Goal: Information Seeking & Learning: Learn about a topic

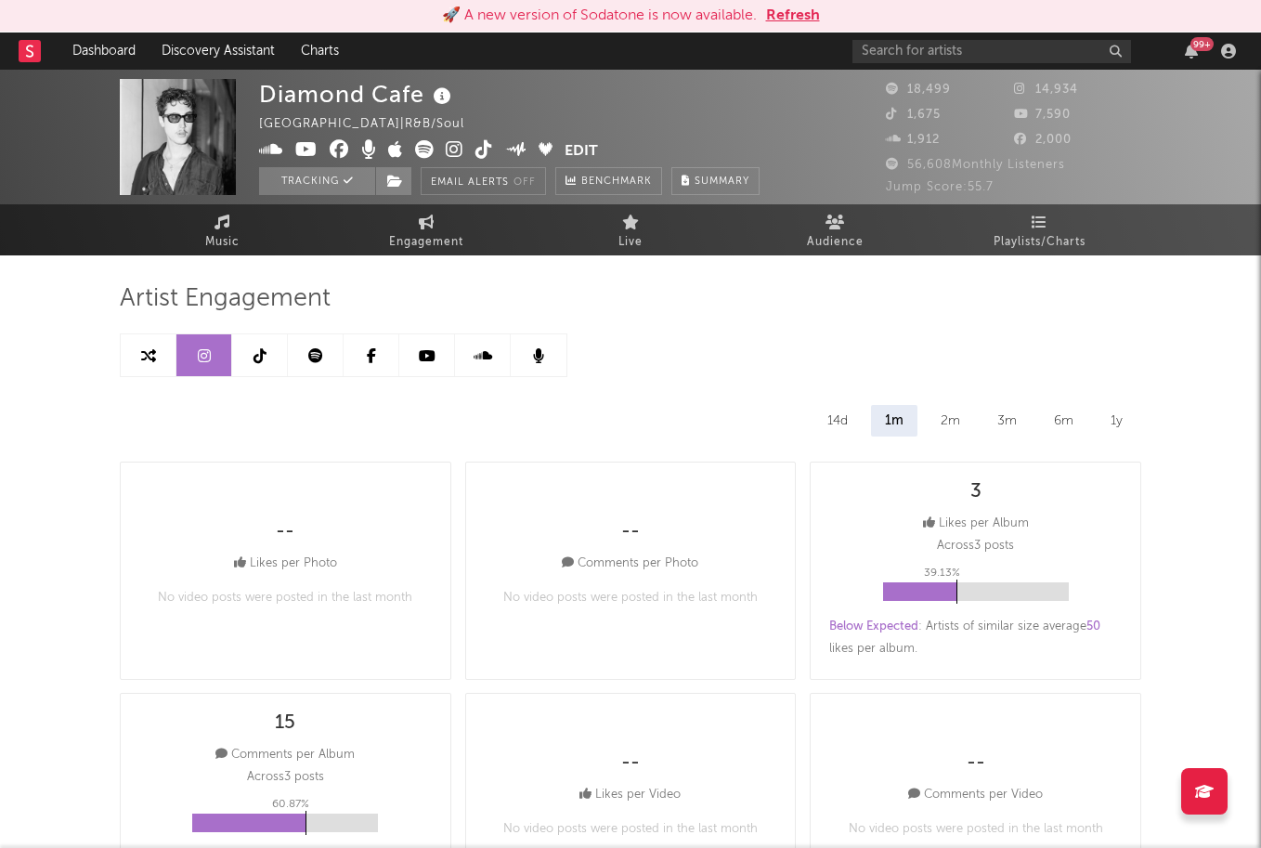
select select "6m"
click at [397, 241] on span "Engagement" at bounding box center [426, 242] width 74 height 22
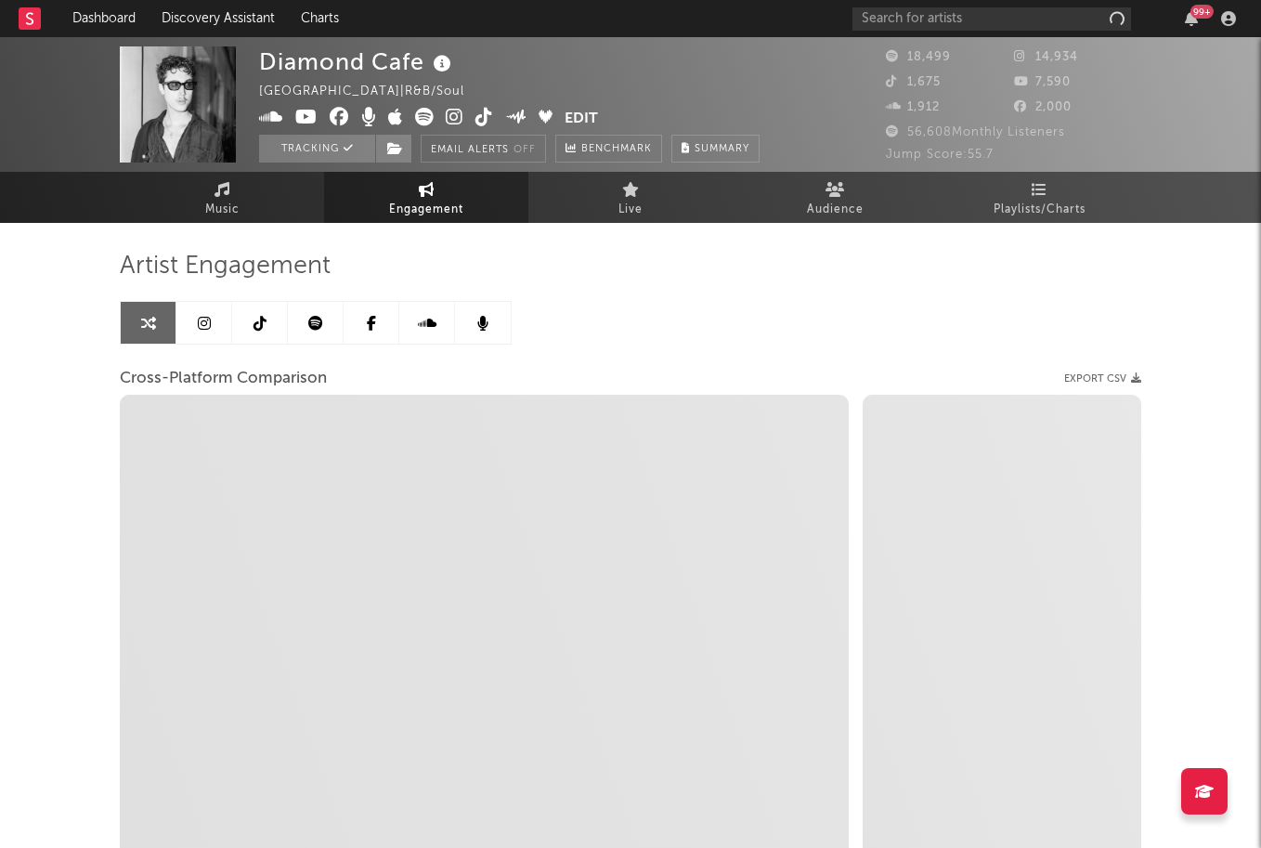
select select "1w"
select select "1m"
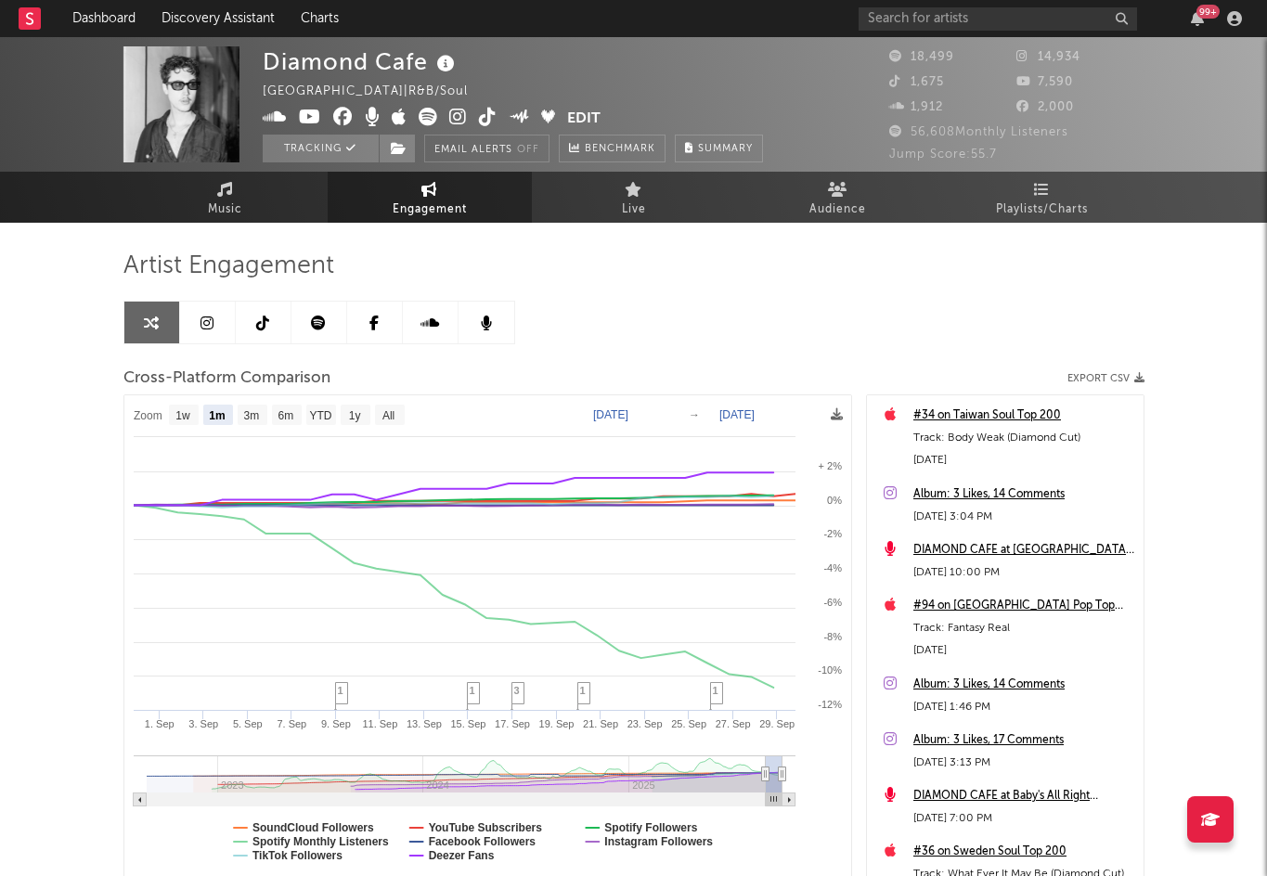
drag, startPoint x: 1232, startPoint y: 524, endPoint x: 1174, endPoint y: 542, distance: 61.4
click at [1174, 542] on div "Diamond Cafe [GEOGRAPHIC_DATA] | R&B/Soul Edit Tracking Email Alerts Off Benchm…" at bounding box center [633, 524] width 1267 height 975
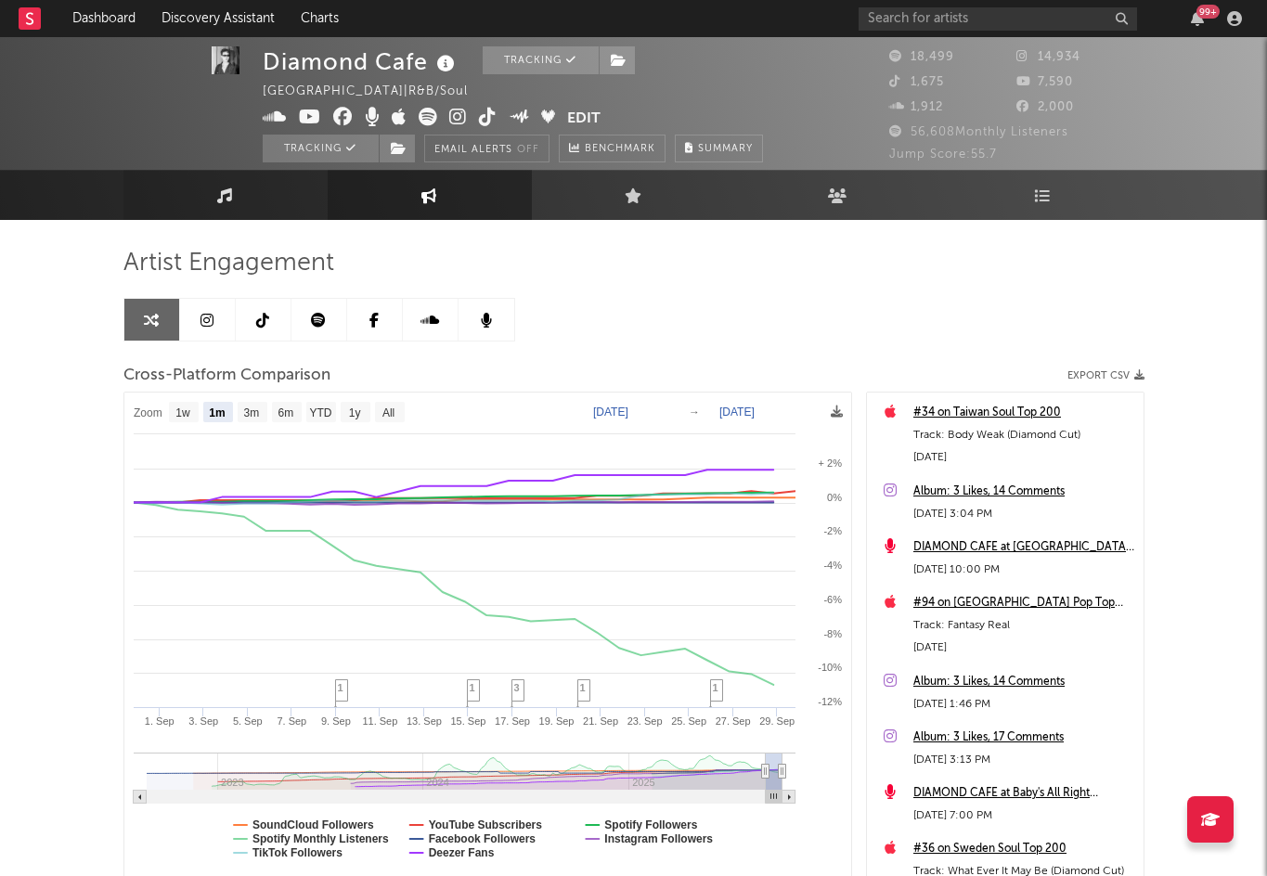
click at [204, 204] on link "Music" at bounding box center [225, 195] width 204 height 50
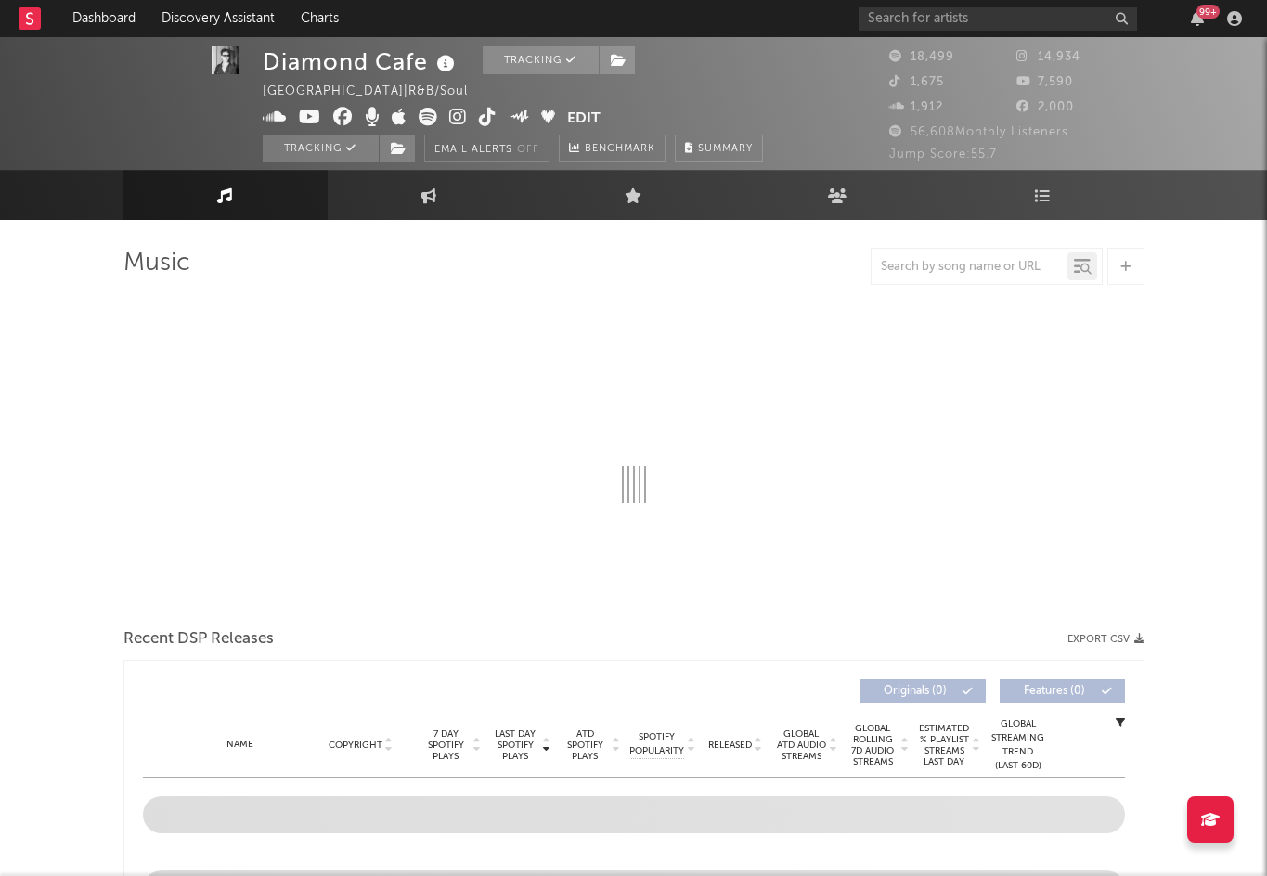
select select "6m"
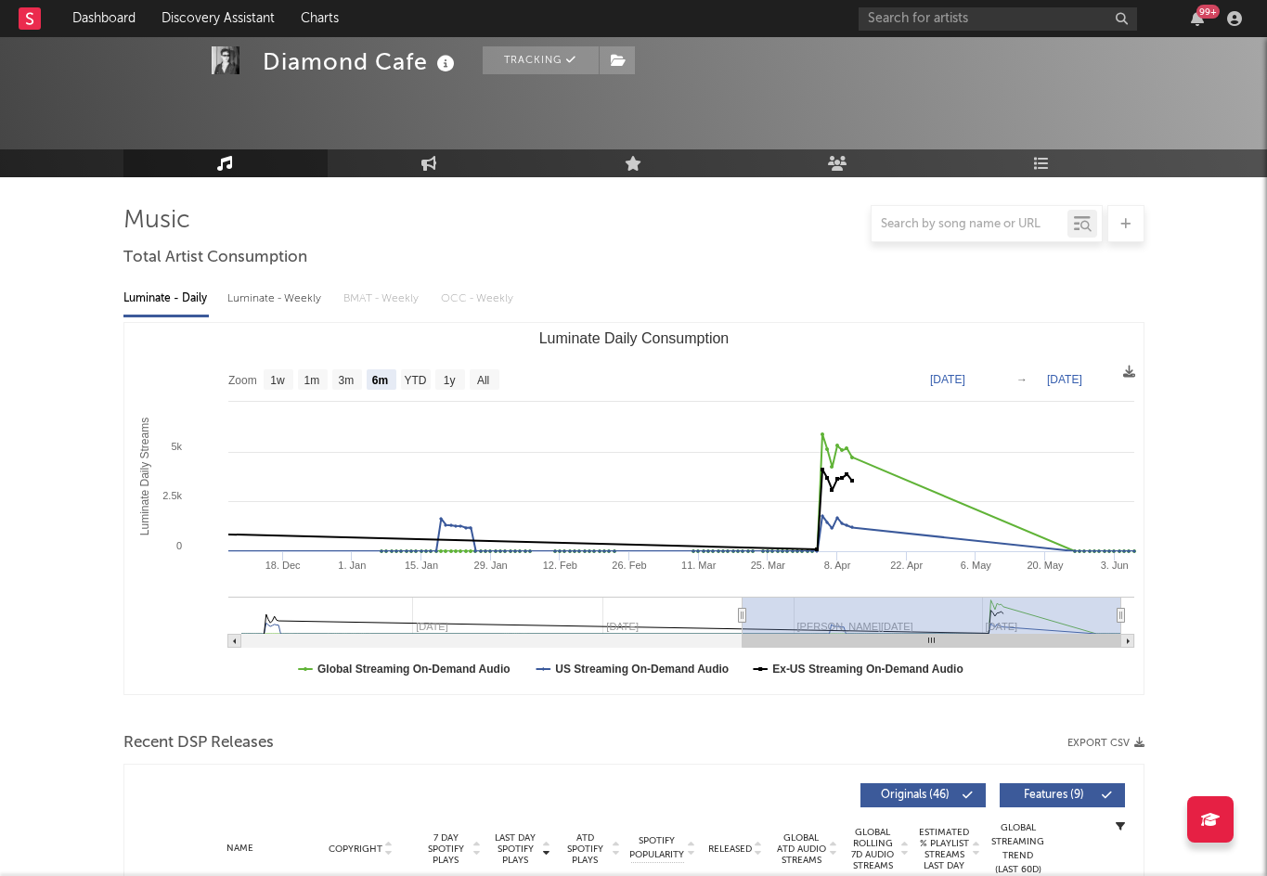
scroll to position [26, 0]
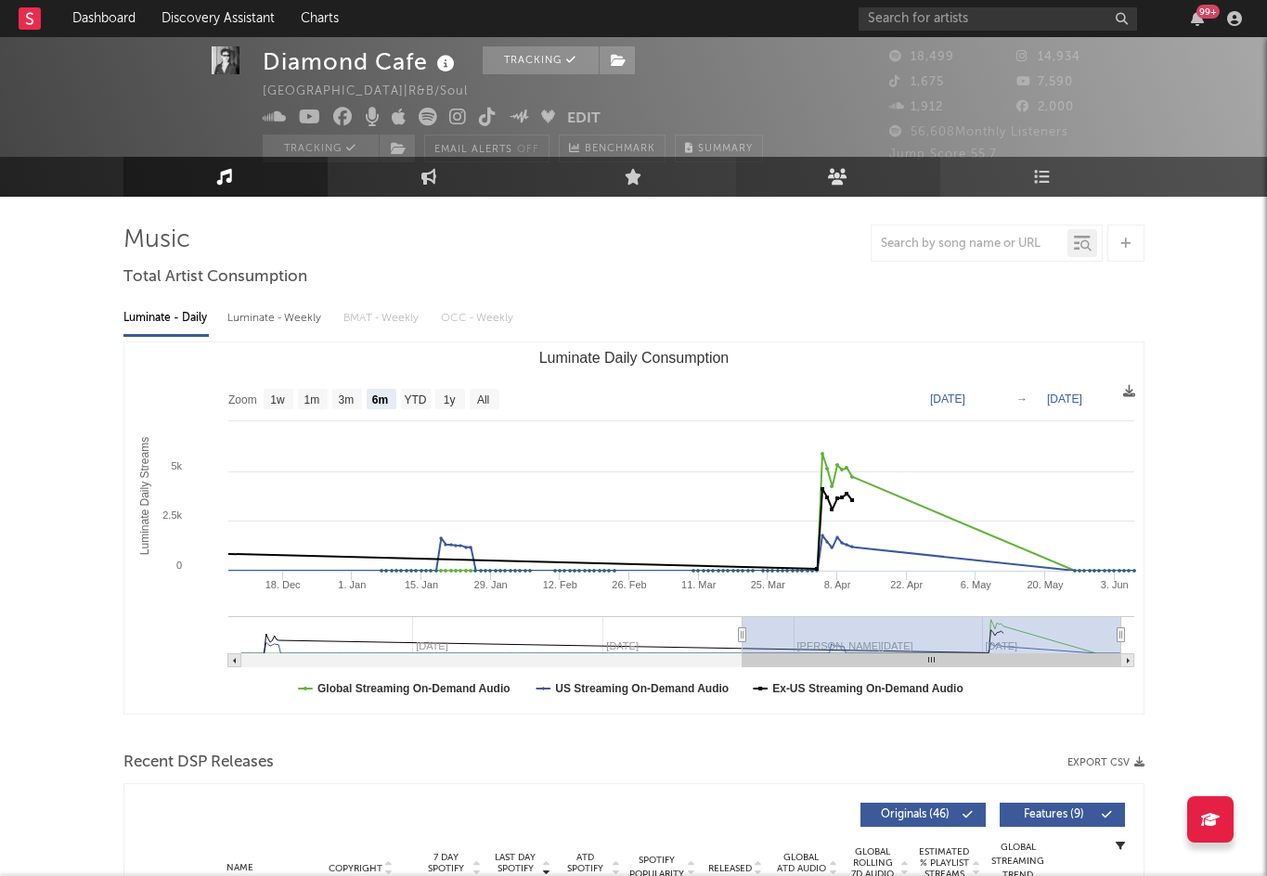
click at [811, 177] on link "Audience" at bounding box center [838, 177] width 204 height 40
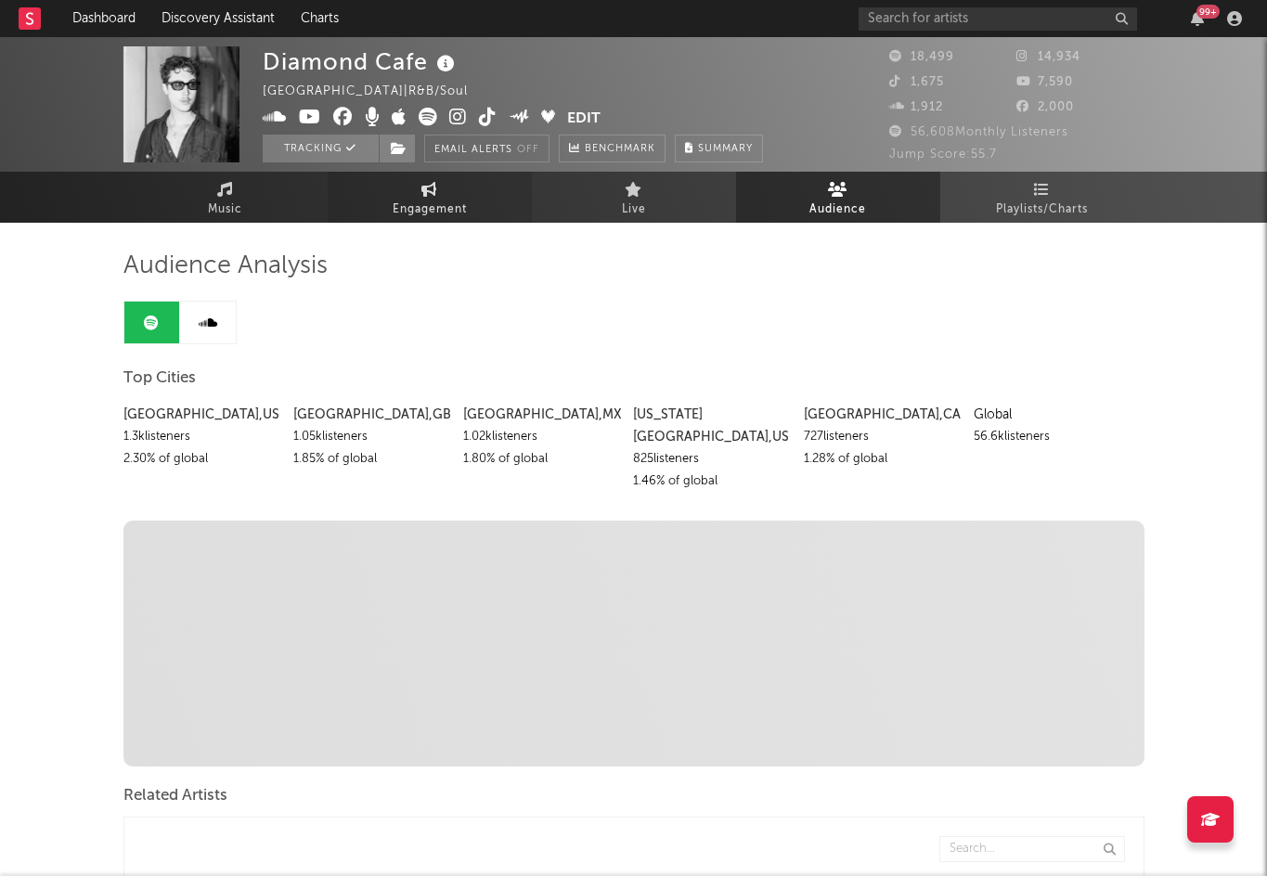
click at [430, 214] on span "Engagement" at bounding box center [430, 210] width 74 height 22
select select "1w"
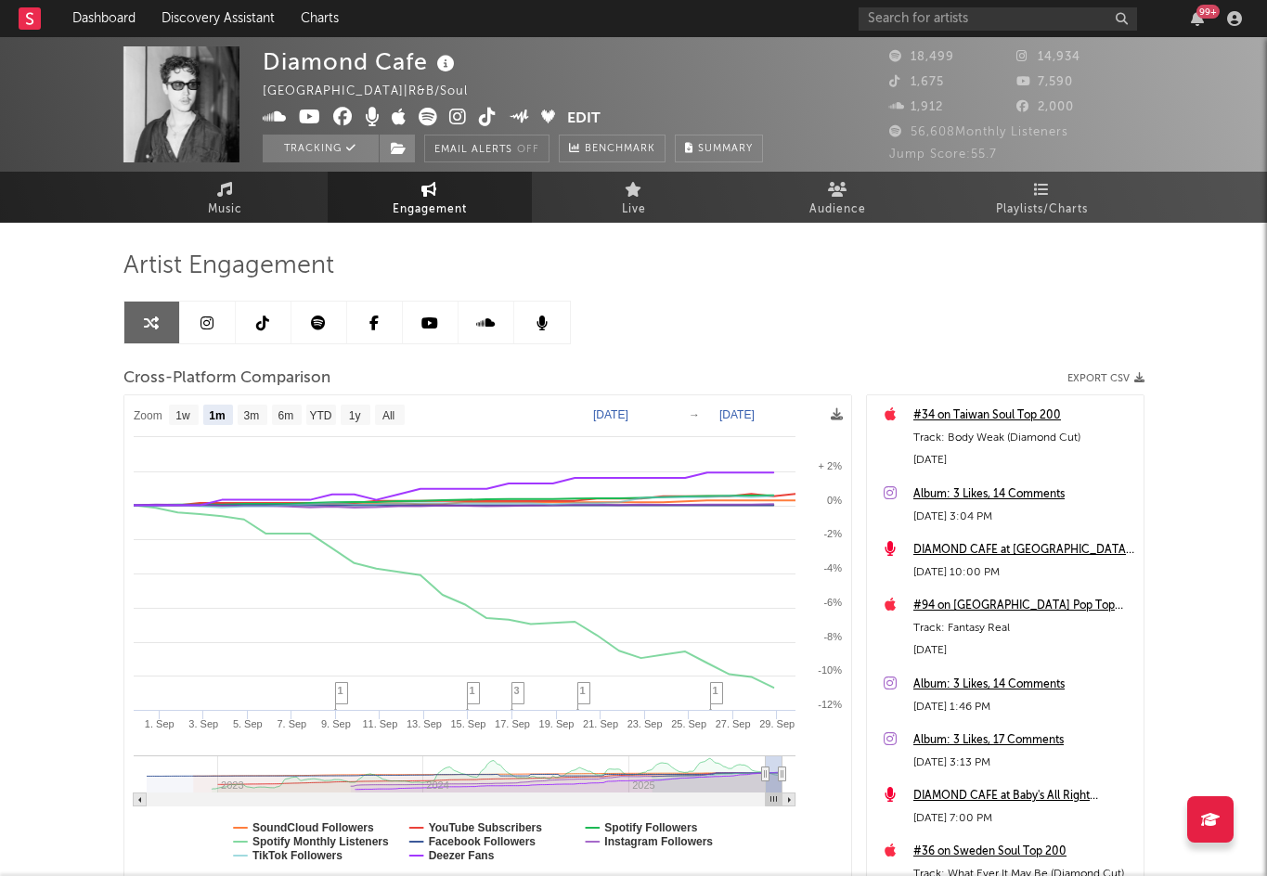
click at [206, 334] on link at bounding box center [208, 323] width 56 height 42
select select "6m"
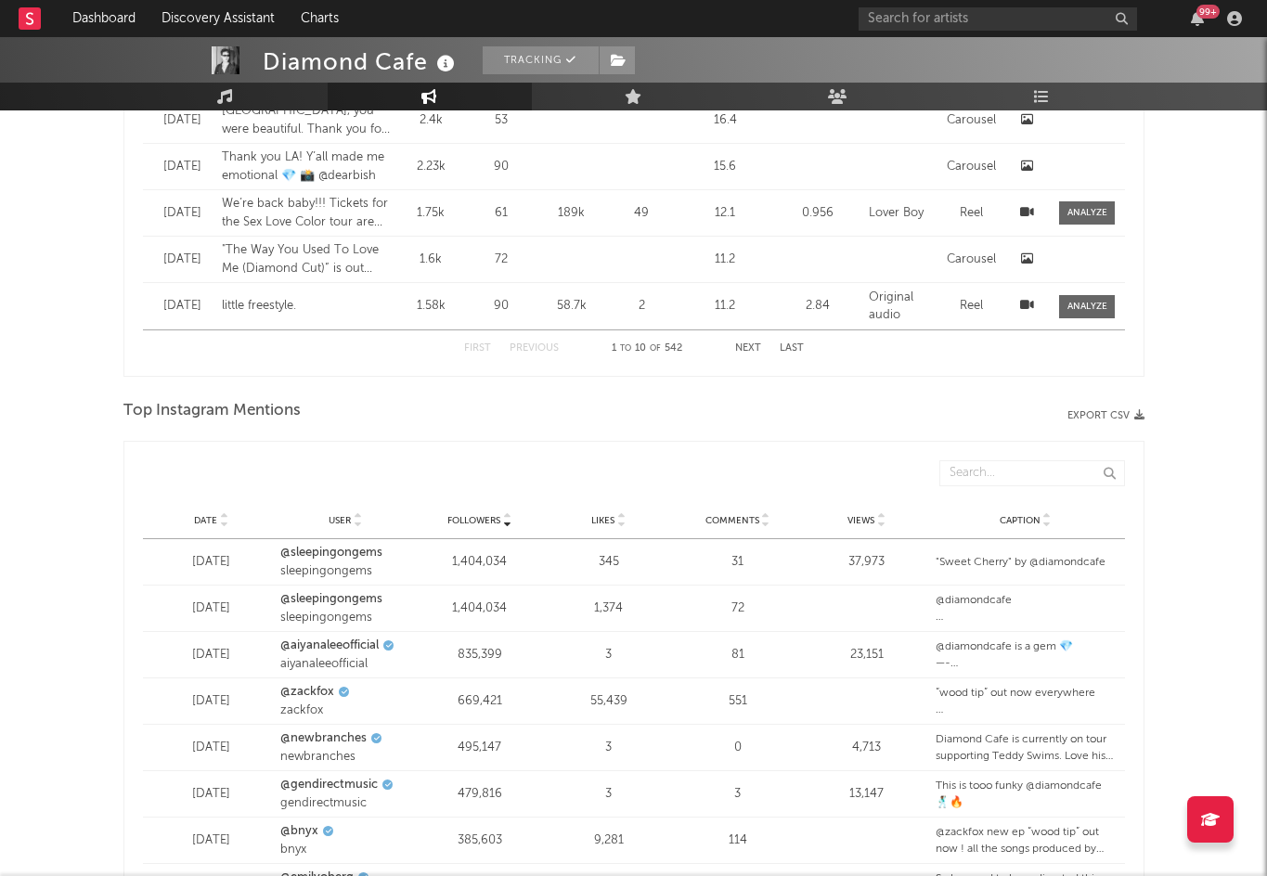
scroll to position [1945, 0]
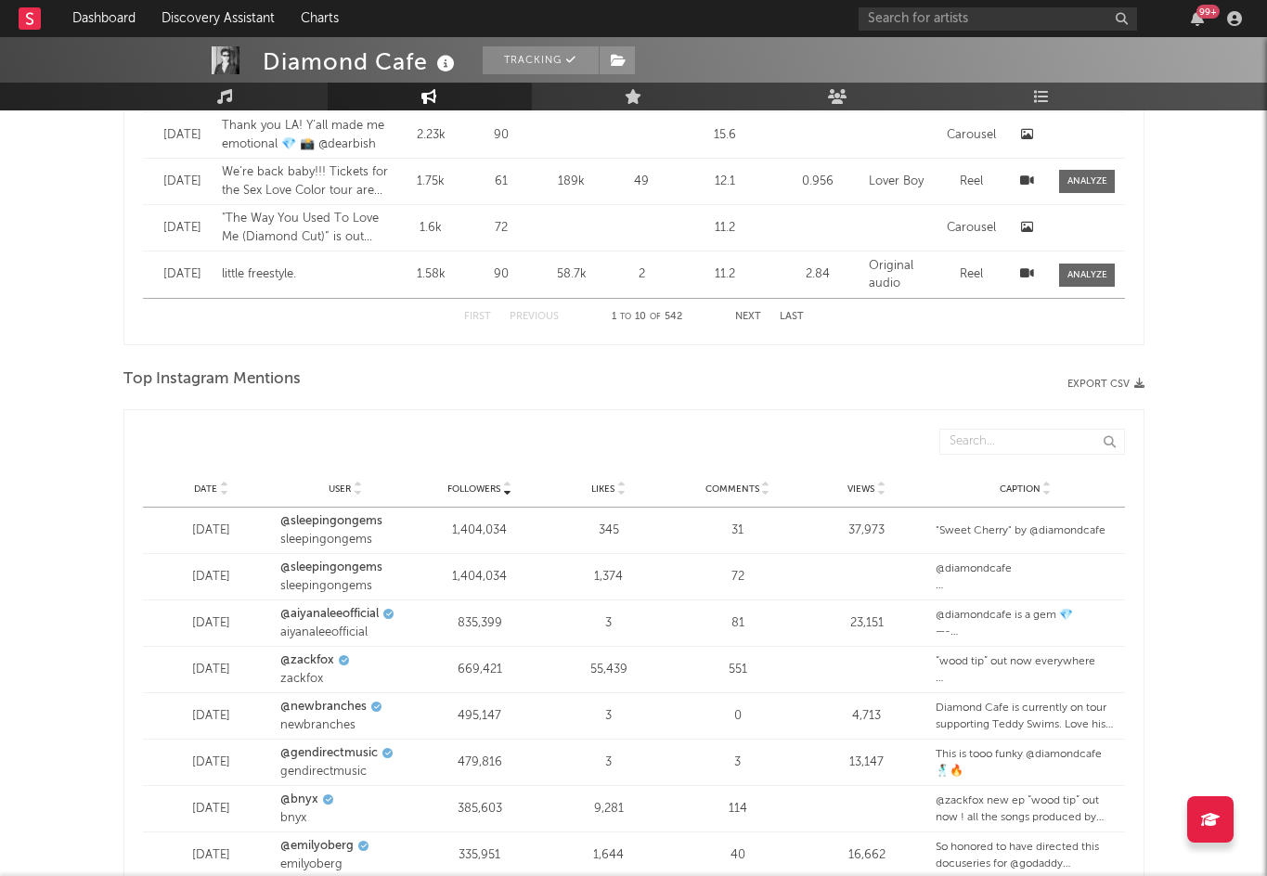
click at [217, 493] on div at bounding box center [222, 489] width 11 height 14
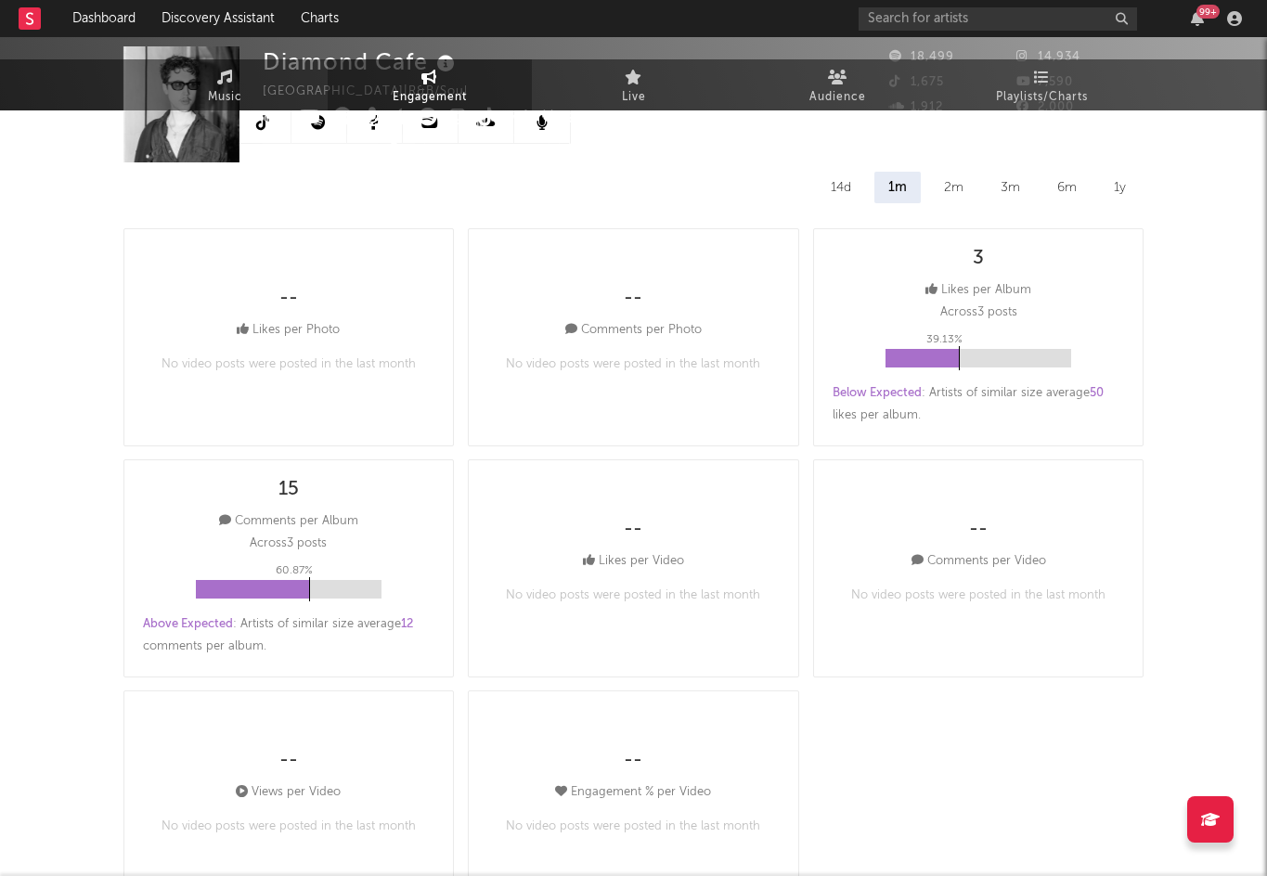
scroll to position [0, 0]
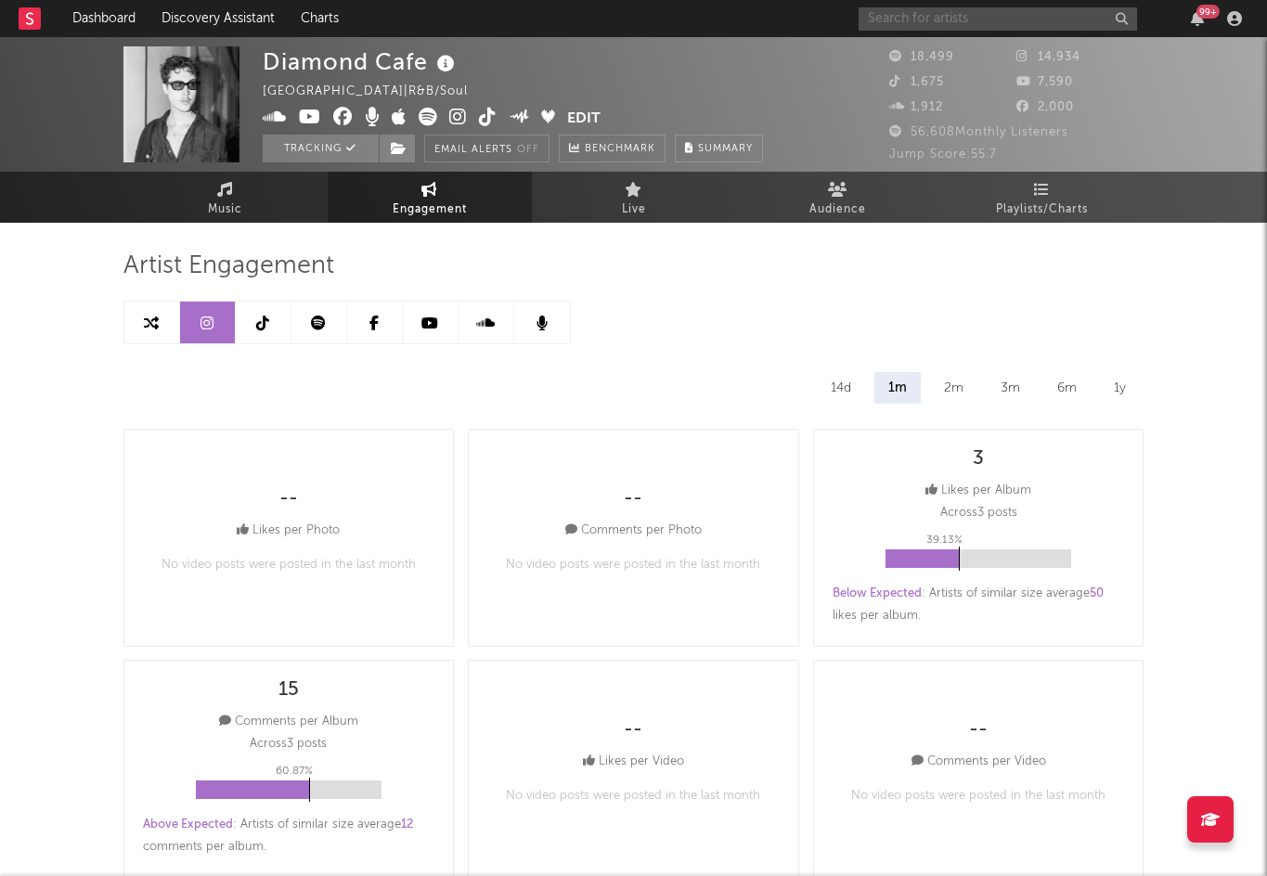
click at [900, 26] on input "text" at bounding box center [998, 18] width 279 height 23
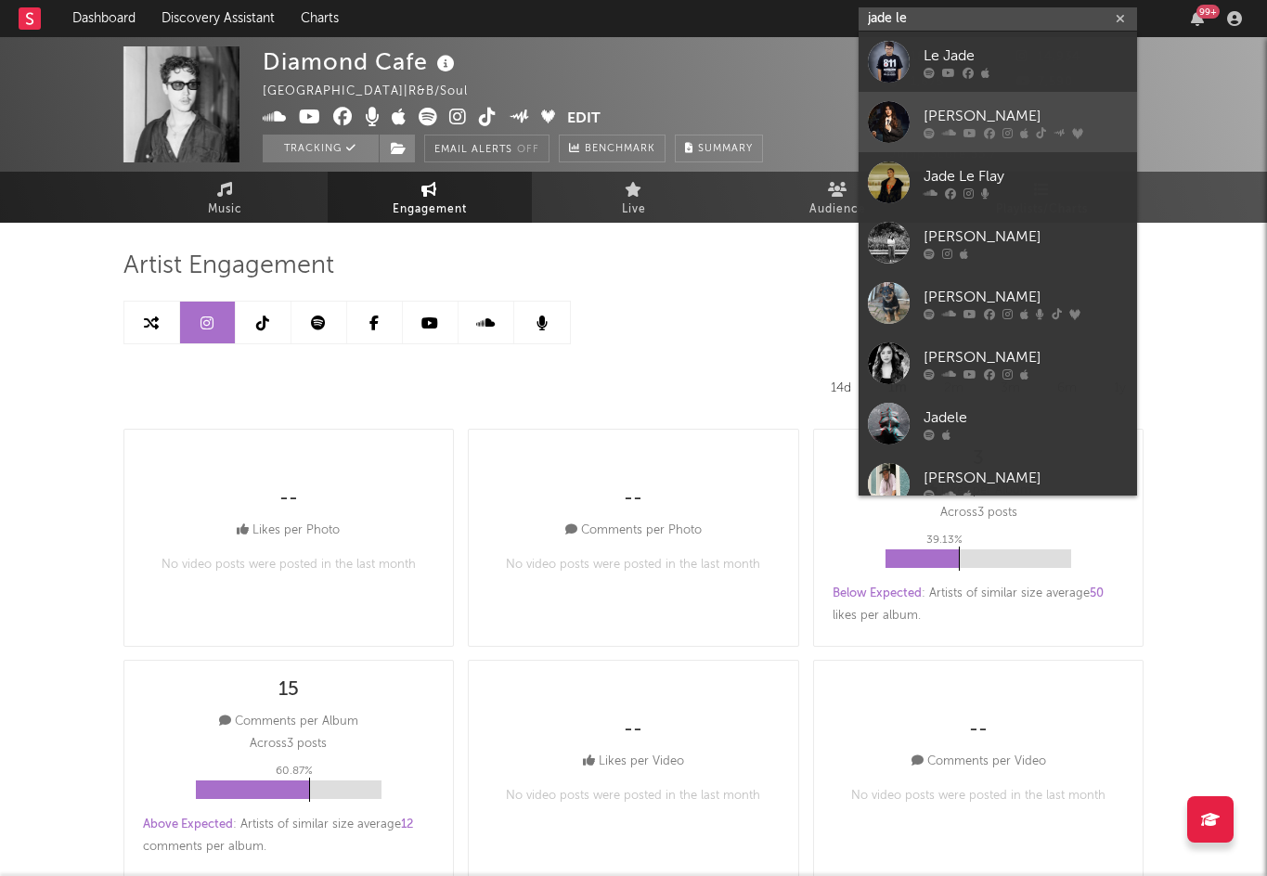
type input "jade le"
click at [1044, 114] on div "[PERSON_NAME]" at bounding box center [1026, 116] width 204 height 22
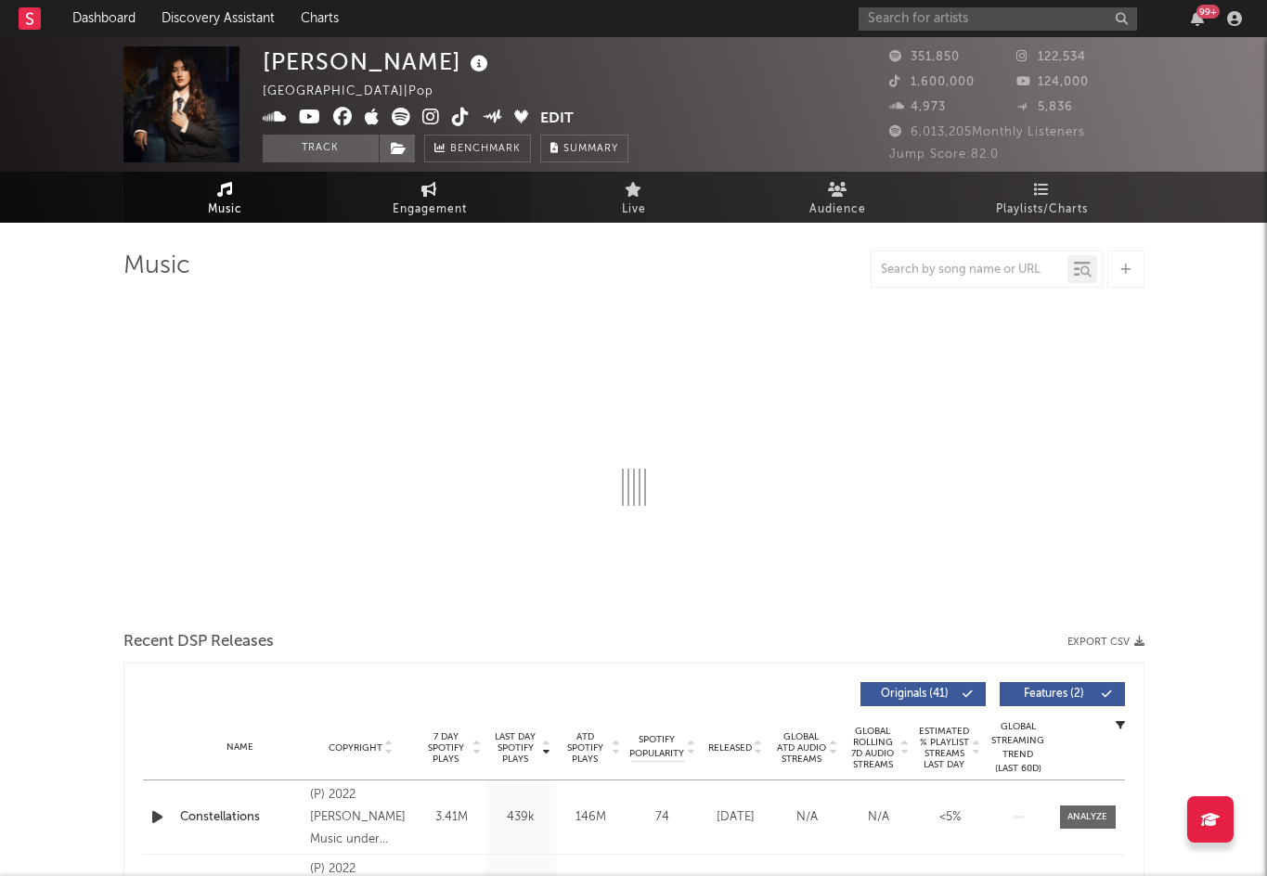
click at [462, 202] on span "Engagement" at bounding box center [430, 210] width 74 height 22
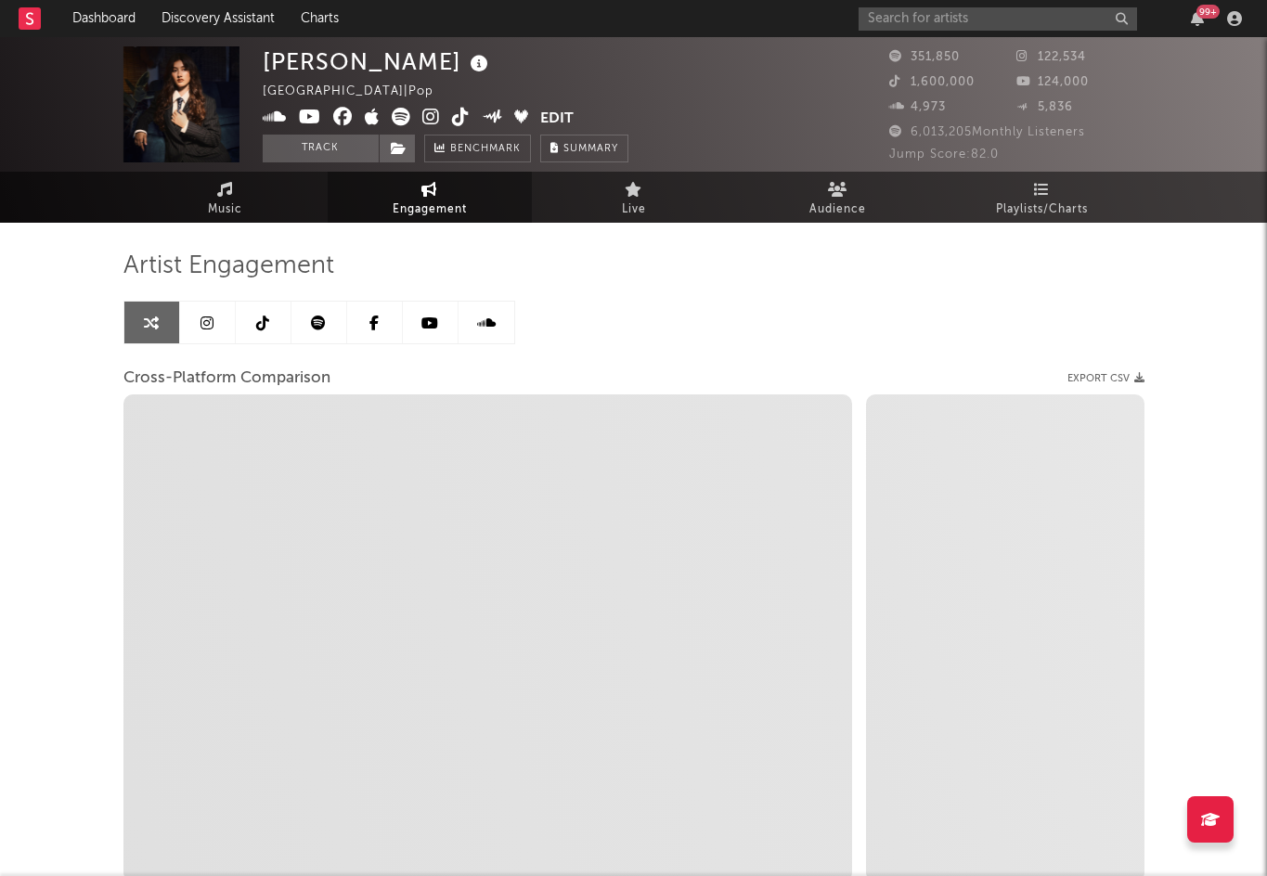
select select "1w"
click at [206, 312] on link at bounding box center [208, 323] width 56 height 42
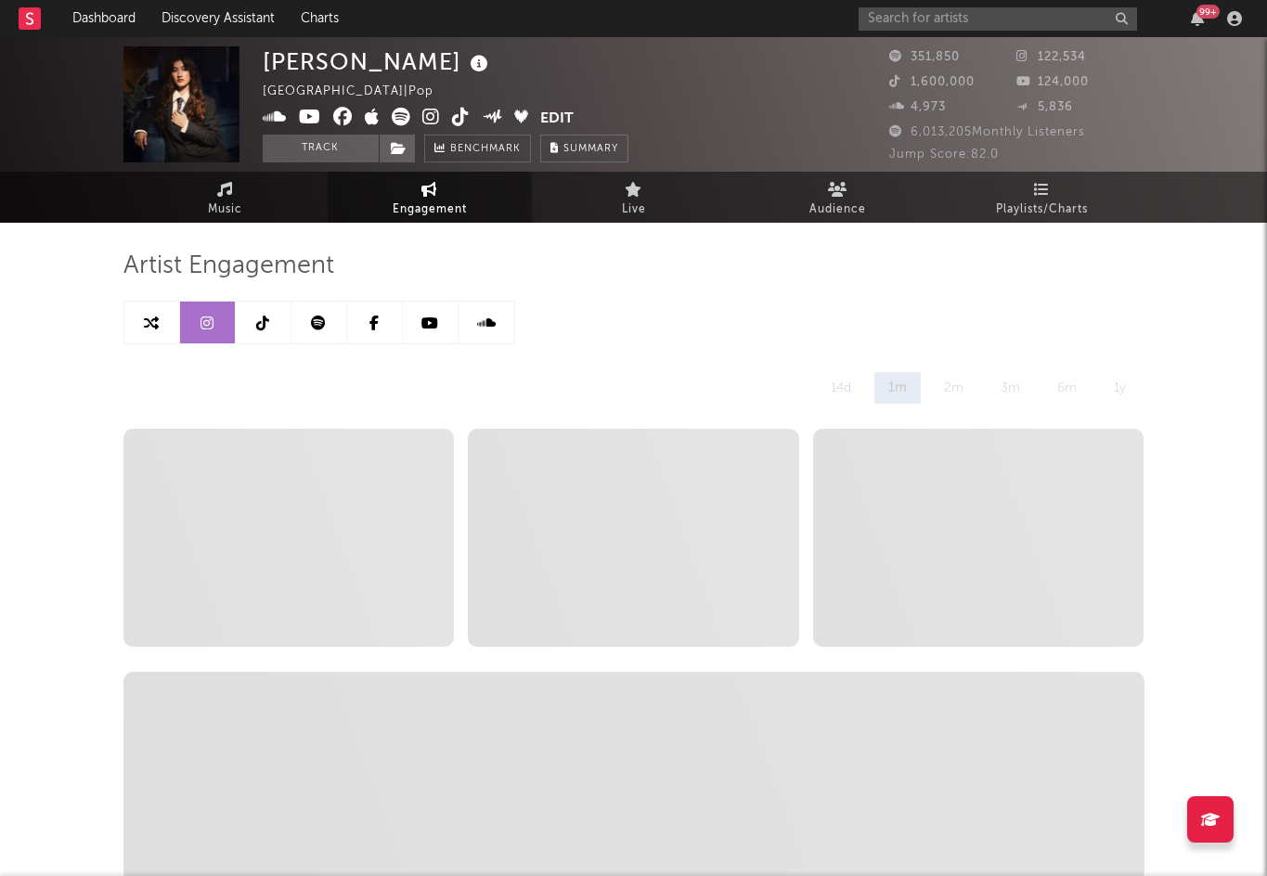
select select "6m"
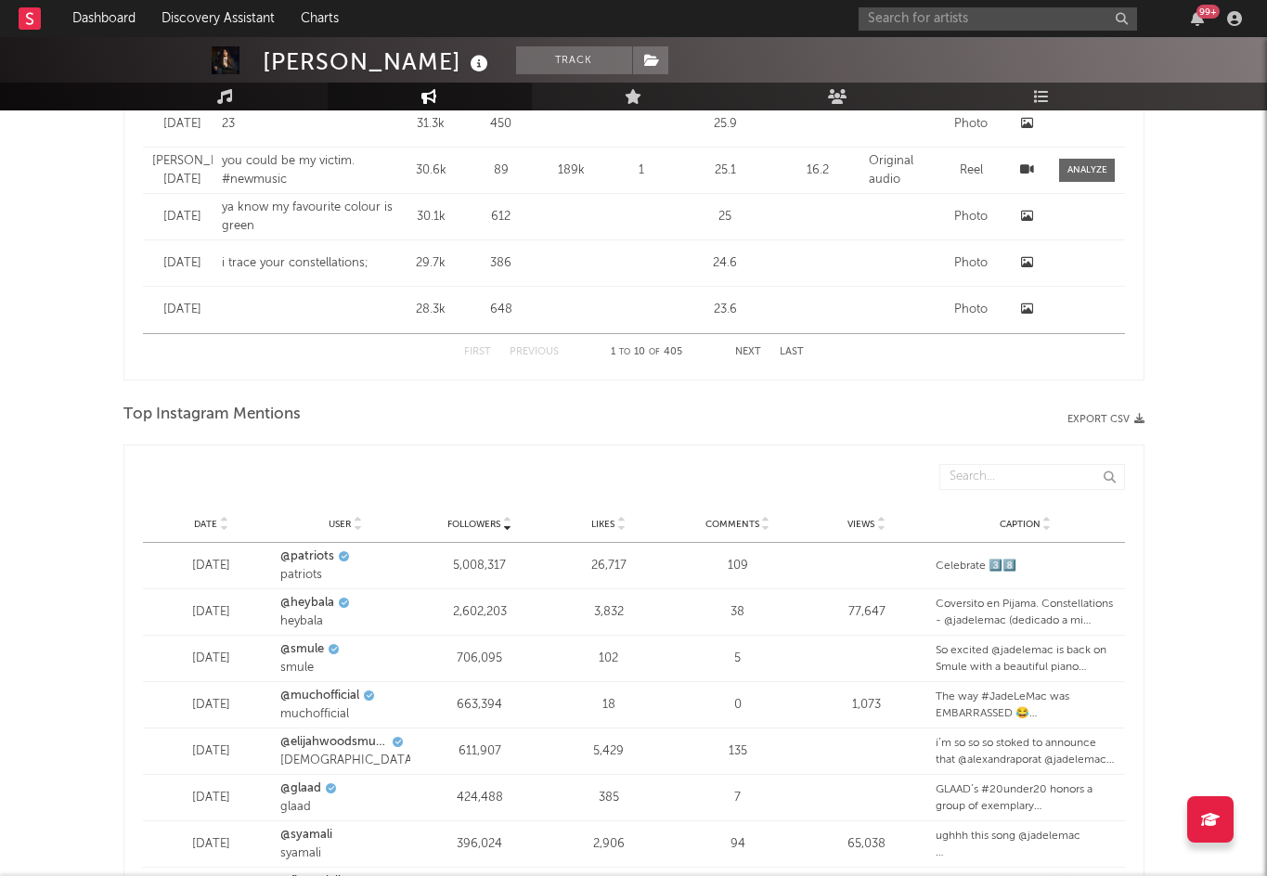
scroll to position [2010, 0]
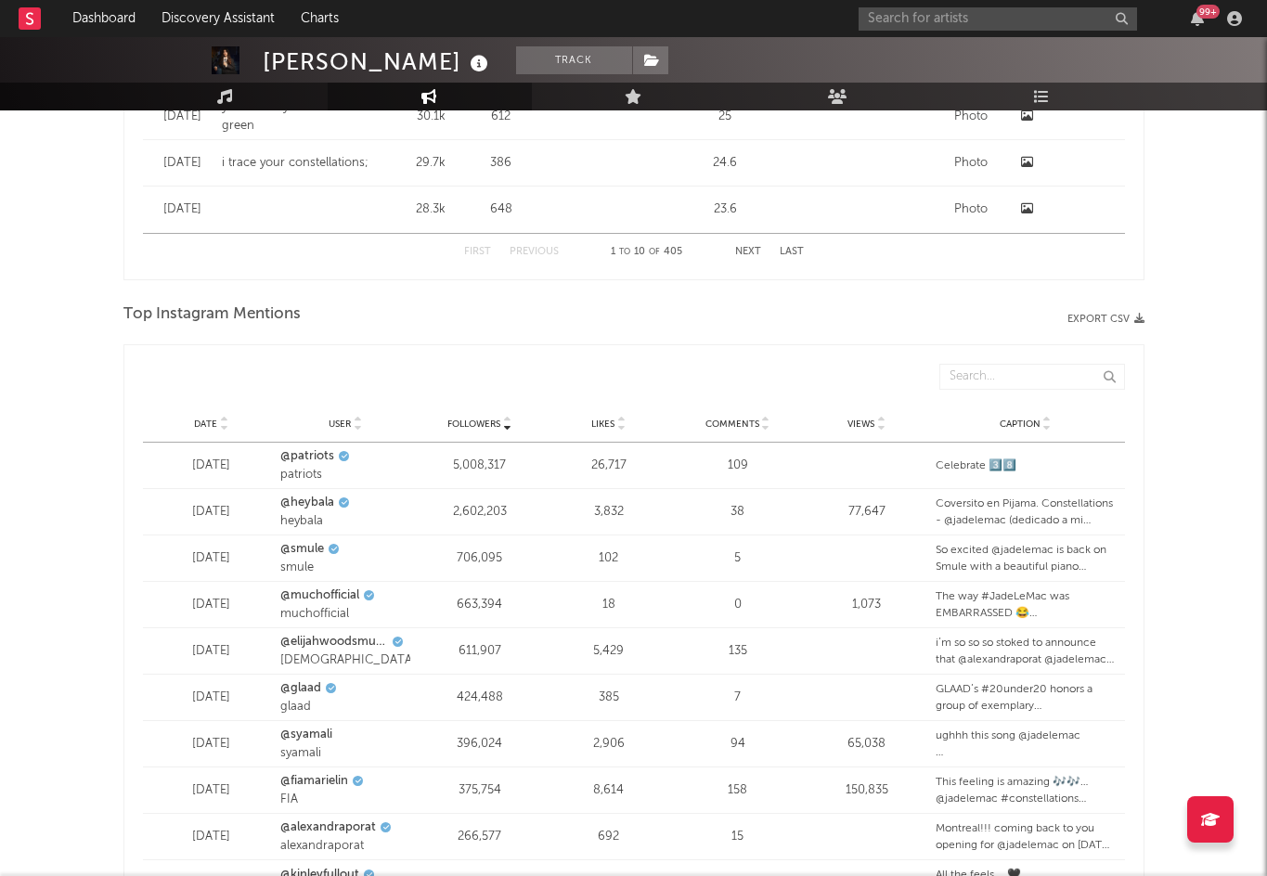
click at [218, 415] on div "Date User Followers Likes Comments Views Caption" at bounding box center [634, 424] width 982 height 37
click at [226, 428] on icon at bounding box center [223, 427] width 9 height 7
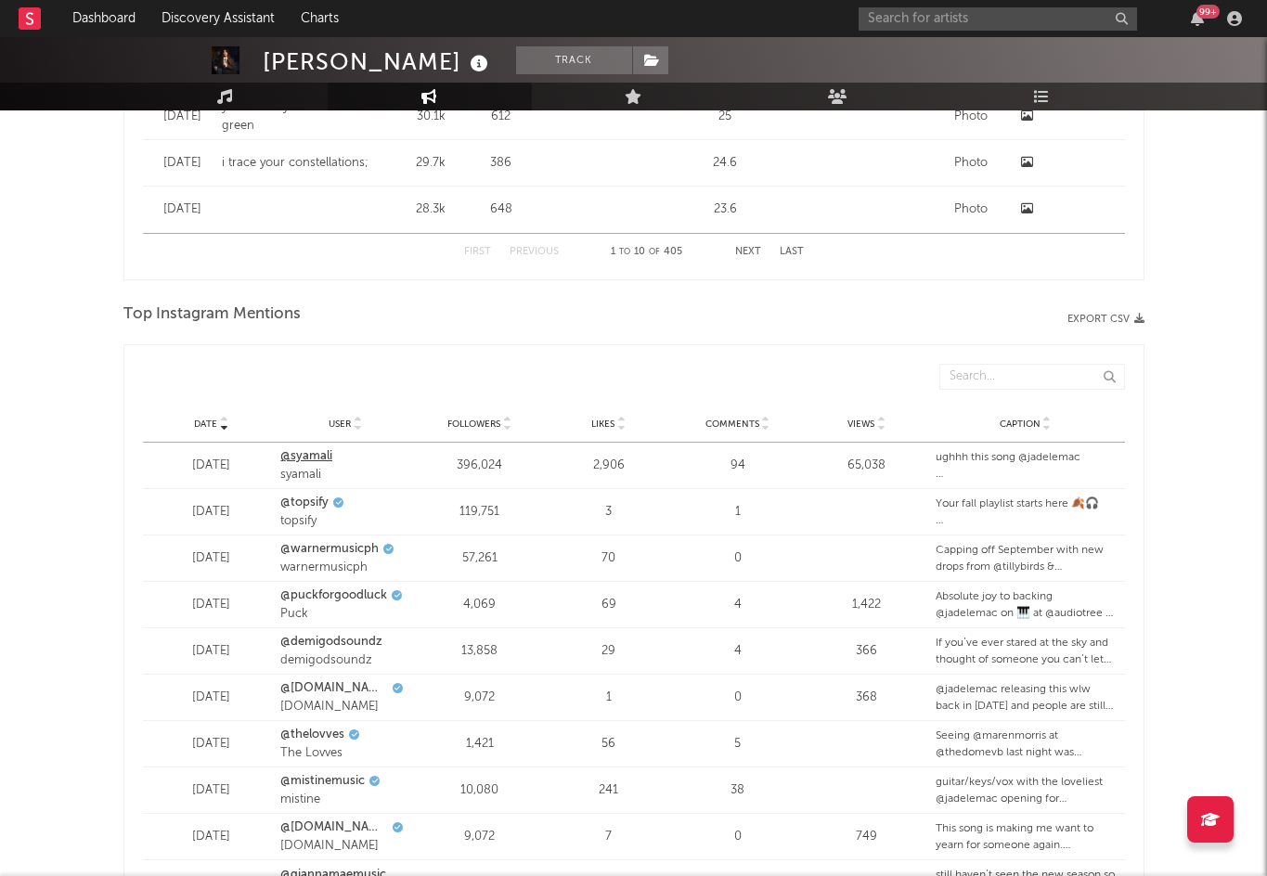
click at [307, 456] on link "@syamali" at bounding box center [306, 456] width 52 height 19
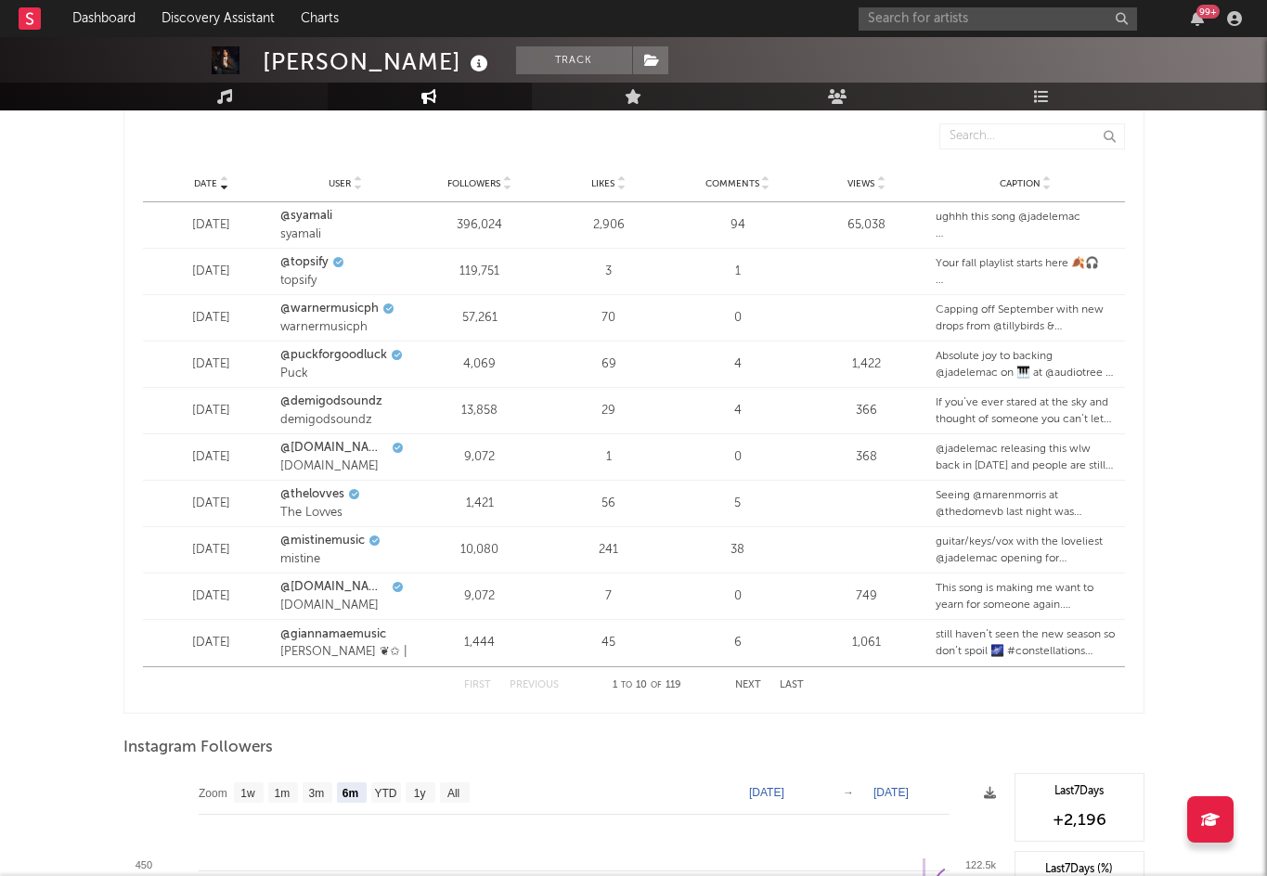
scroll to position [2251, 0]
click at [750, 691] on div "First Previous 1 to 10 of 119 Next Last" at bounding box center [634, 685] width 340 height 36
click at [750, 684] on button "Next" at bounding box center [748, 685] width 26 height 10
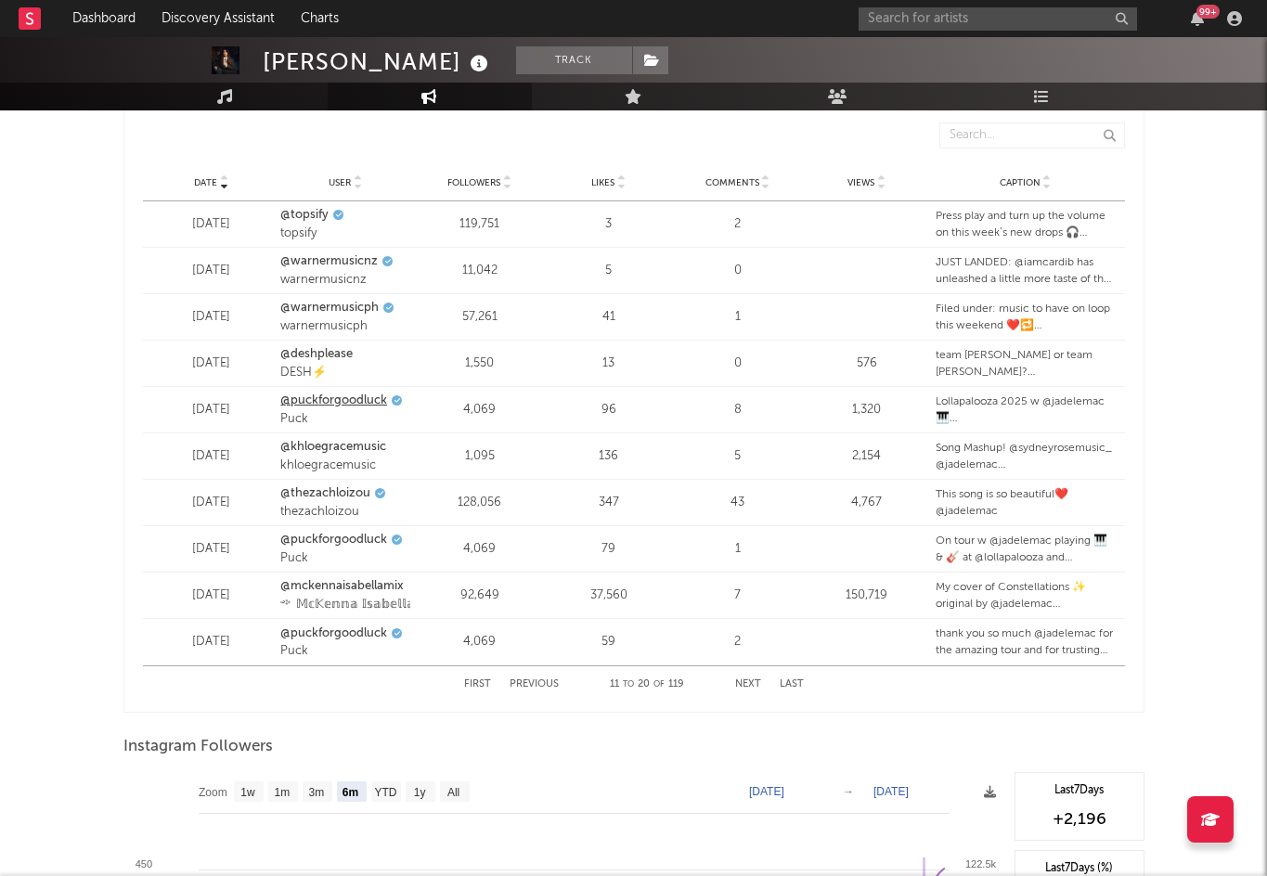
click at [325, 401] on link "@puckforgoodluck" at bounding box center [333, 401] width 107 height 19
click at [759, 682] on button "Next" at bounding box center [748, 685] width 26 height 10
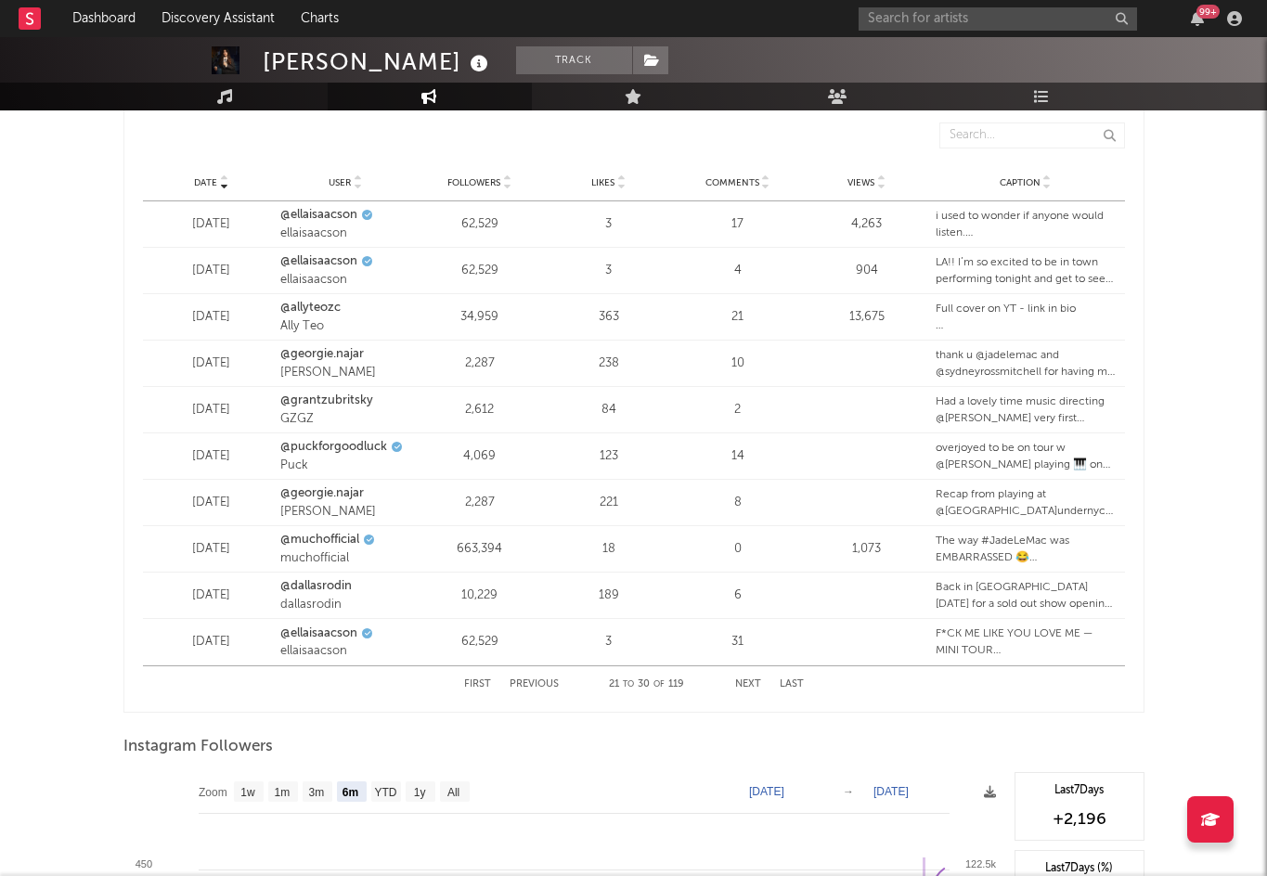
click at [746, 688] on button "Next" at bounding box center [748, 685] width 26 height 10
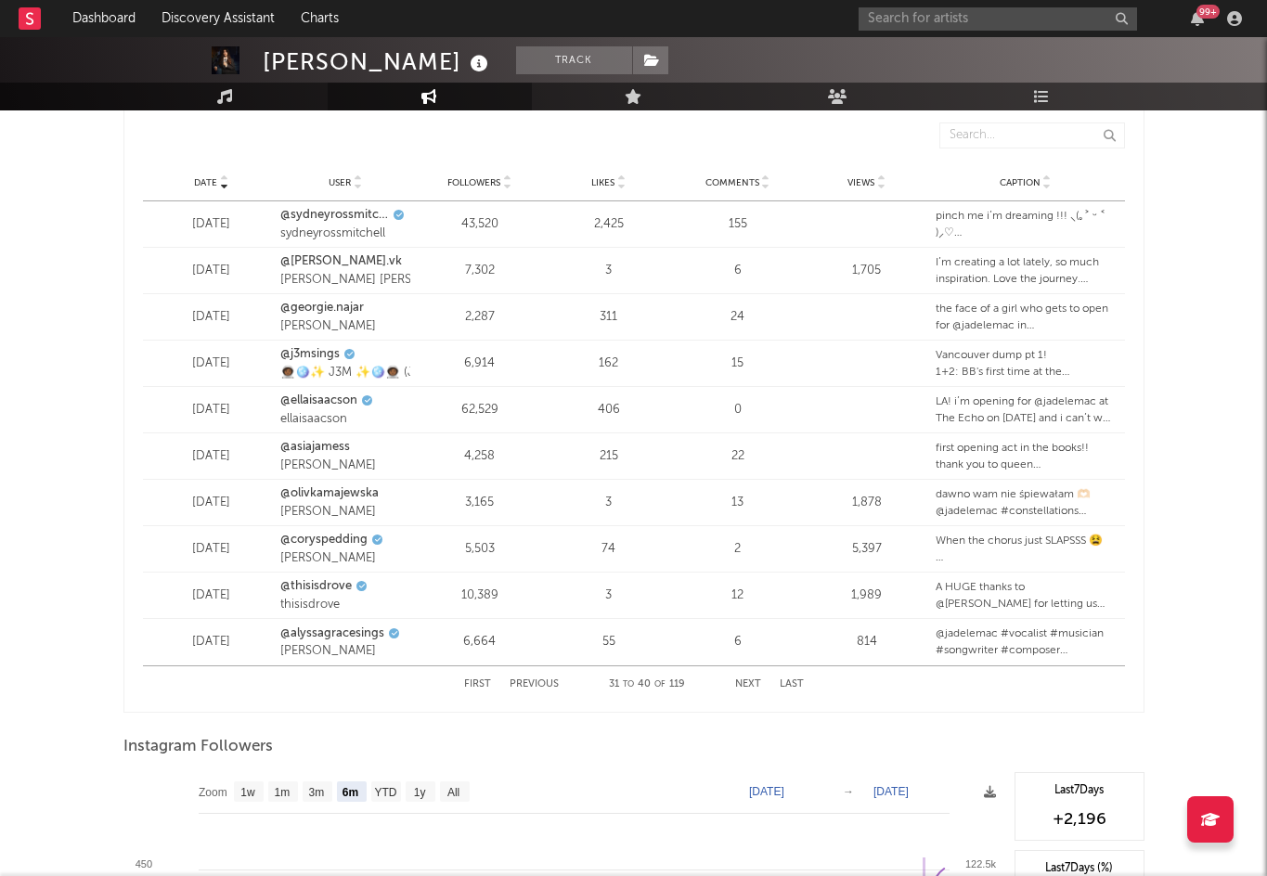
click at [746, 686] on button "Next" at bounding box center [748, 685] width 26 height 10
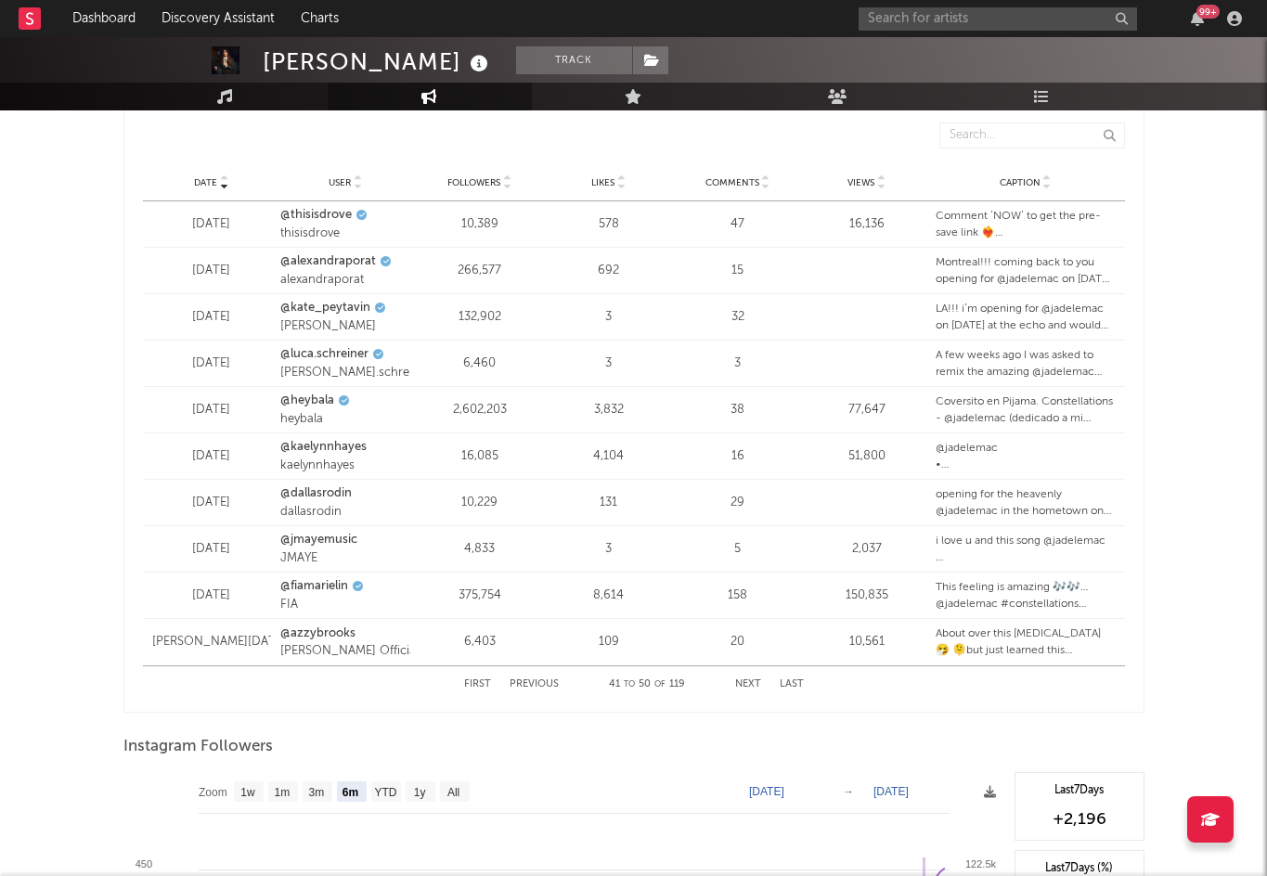
click at [750, 687] on button "Next" at bounding box center [748, 685] width 26 height 10
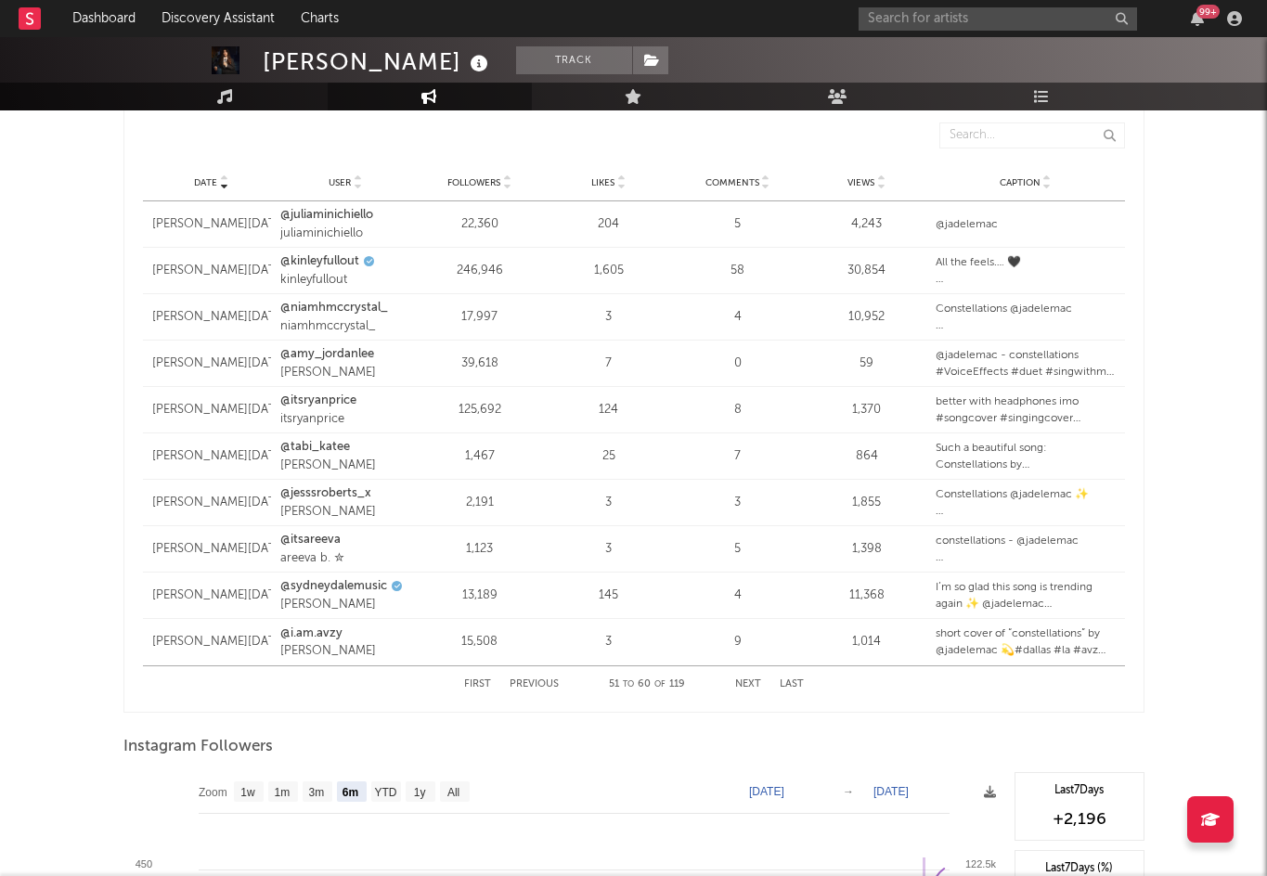
click at [479, 681] on button "First" at bounding box center [477, 685] width 27 height 10
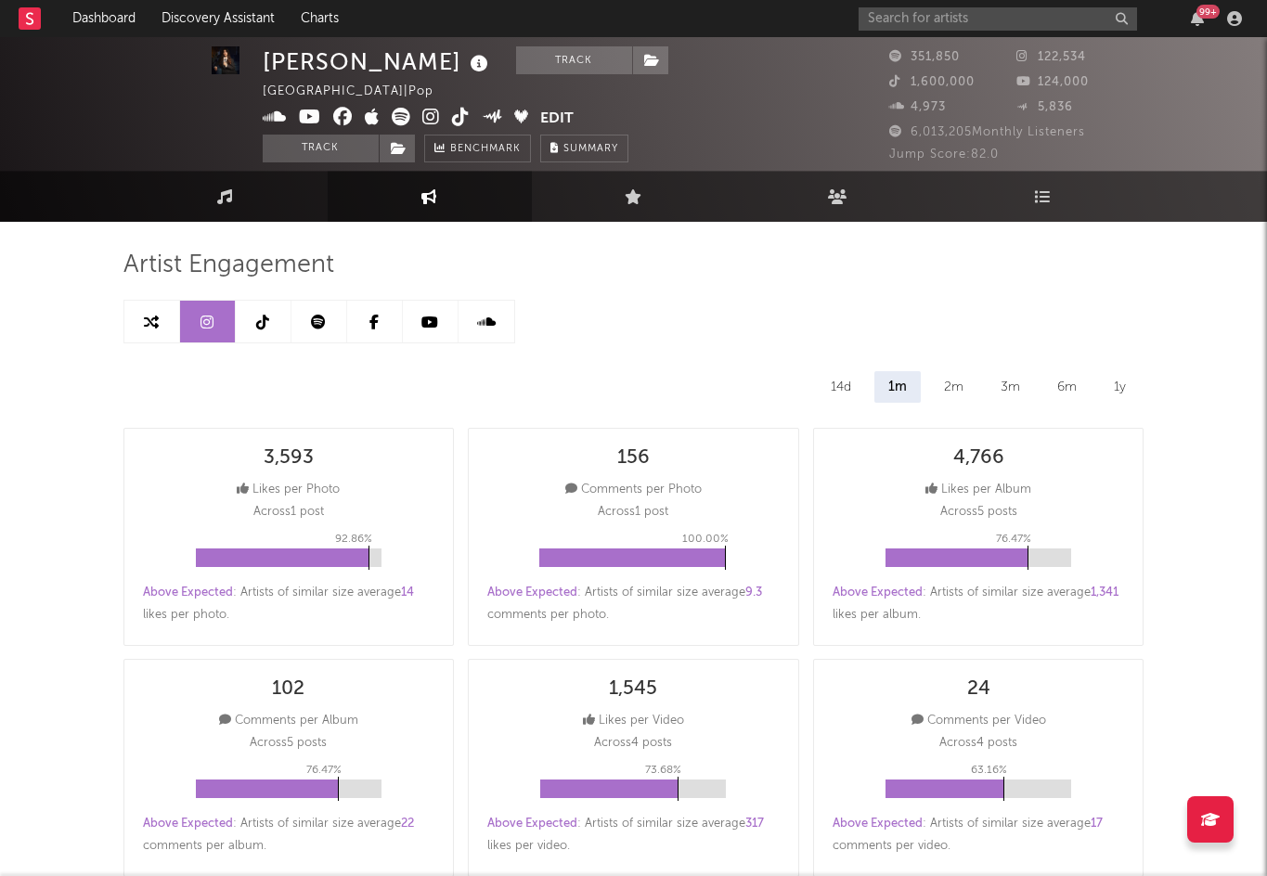
scroll to position [0, 0]
